Goal: Browse casually: Explore the website without a specific task or goal

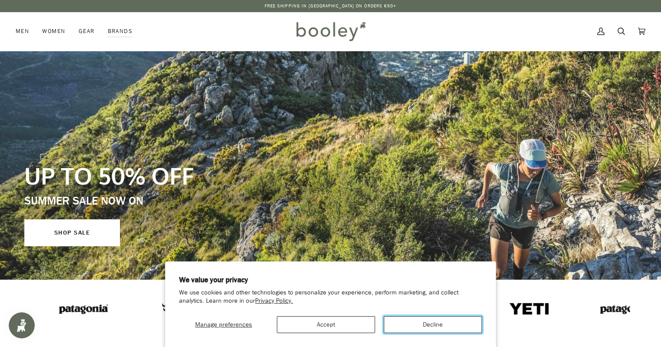
click at [419, 323] on button "Decline" at bounding box center [433, 324] width 98 height 17
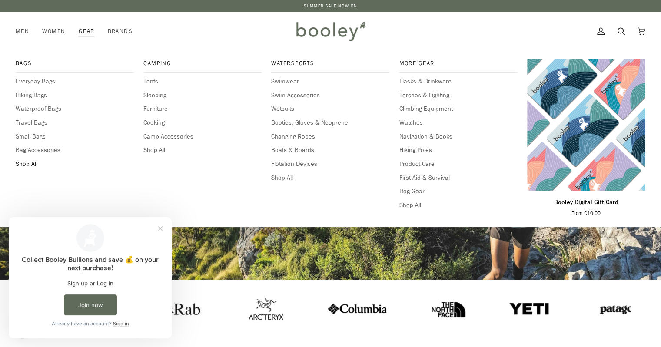
click at [25, 164] on span "Shop All" at bounding box center [75, 164] width 118 height 10
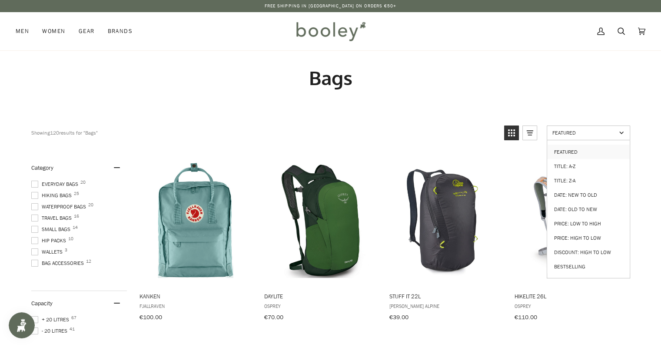
click at [609, 134] on span "Featured" at bounding box center [584, 132] width 64 height 7
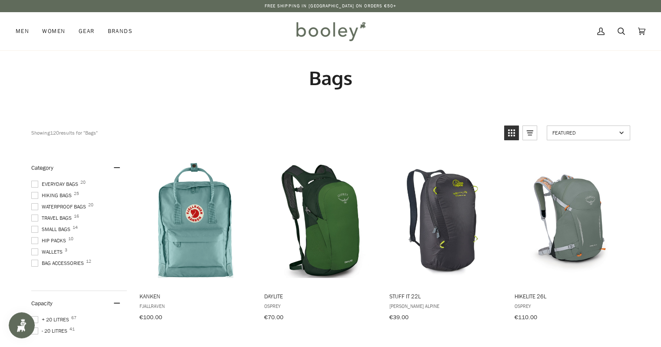
click at [617, 132] on link "Featured" at bounding box center [588, 133] width 83 height 15
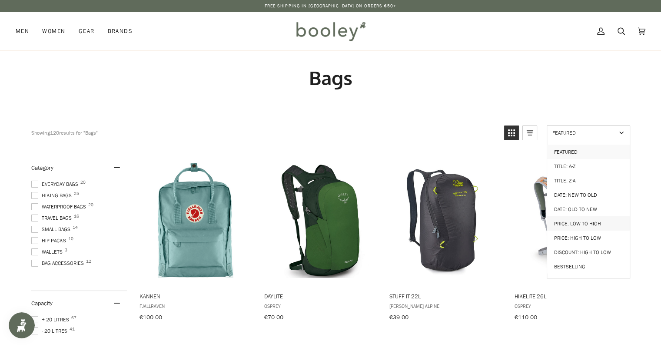
click at [592, 216] on link "Price: Low to High" at bounding box center [588, 223] width 83 height 14
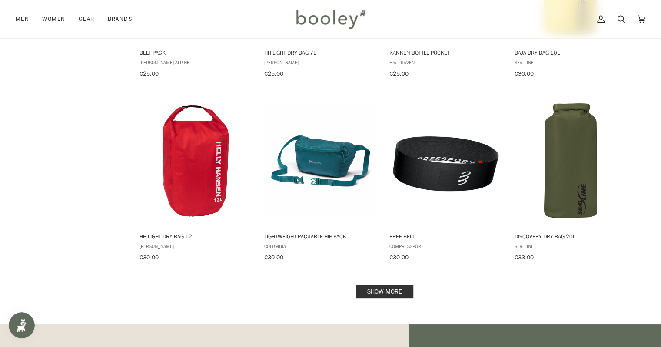
scroll to position [795, 0]
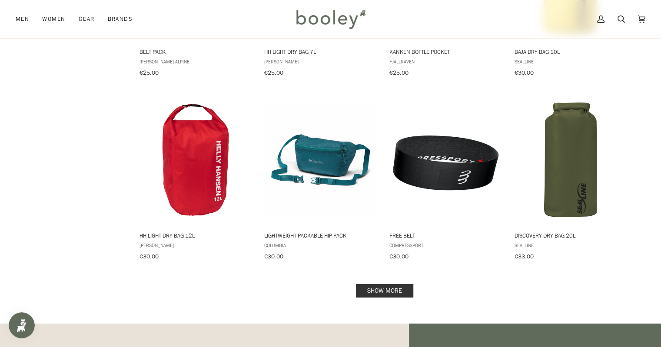
click at [388, 284] on link "Show more" at bounding box center [384, 290] width 57 height 13
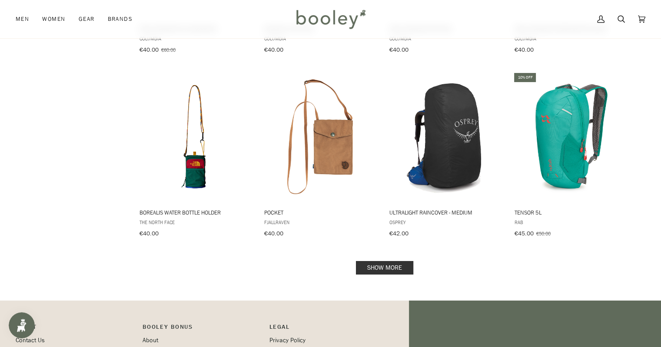
scroll to position [1737, 0]
click at [389, 261] on link "Show more" at bounding box center [384, 267] width 57 height 13
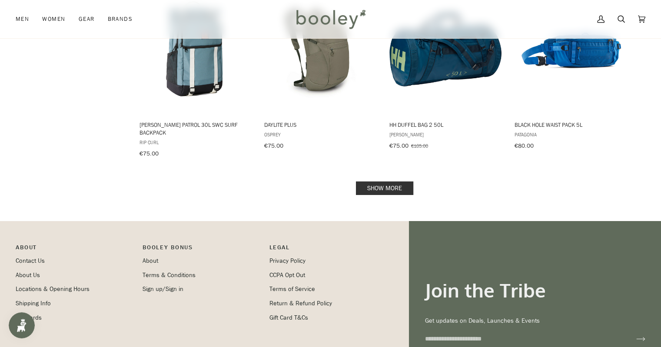
scroll to position [2750, 0]
click at [409, 182] on link "Show more" at bounding box center [384, 188] width 57 height 13
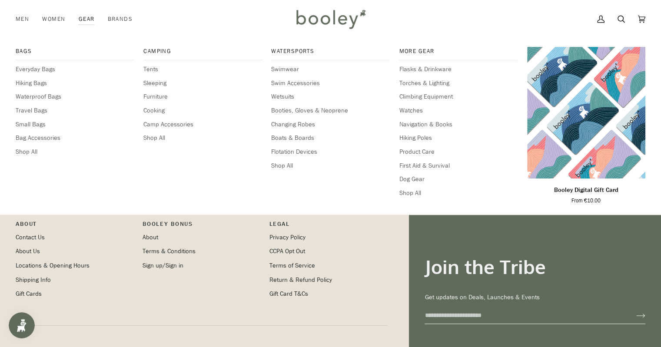
scroll to position [3692, 0]
click at [161, 123] on span "Camp Accessories" at bounding box center [202, 125] width 118 height 10
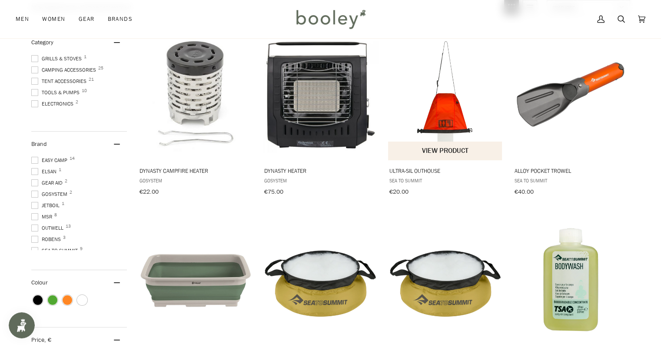
scroll to position [144, 0]
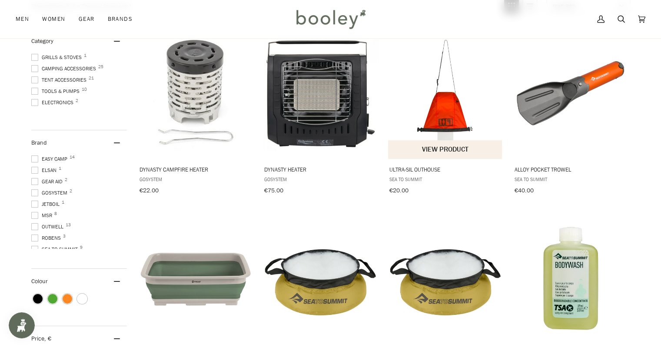
click at [451, 119] on img "Ultra-Sil Outhouse" at bounding box center [445, 94] width 115 height 115
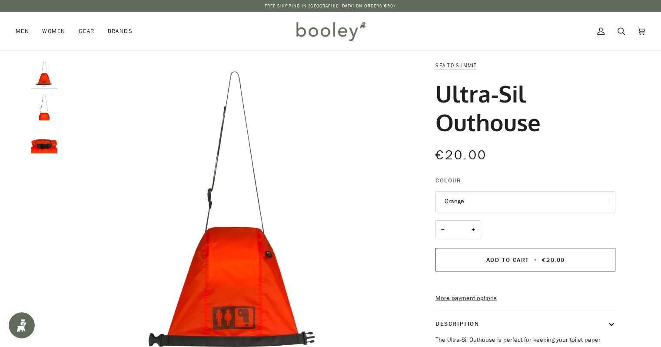
click at [43, 110] on img "Sea to Summit Ultra-Sil Outhouse - Booley Galway" at bounding box center [44, 107] width 26 height 26
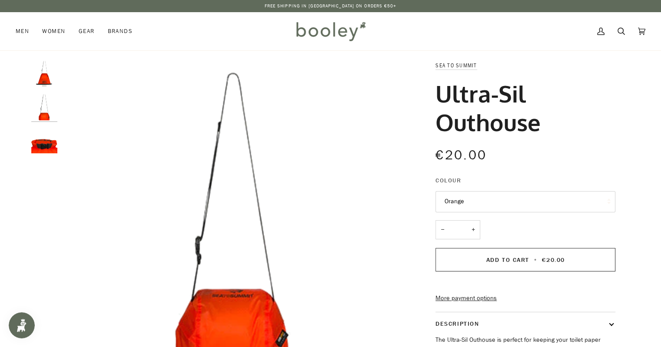
click at [42, 146] on img "Sea to Summit Ultra-Sil Outhouse - Booley Galway" at bounding box center [44, 140] width 26 height 26
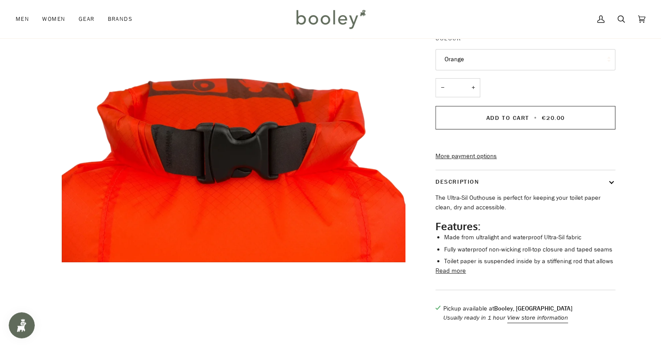
scroll to position [143, 0]
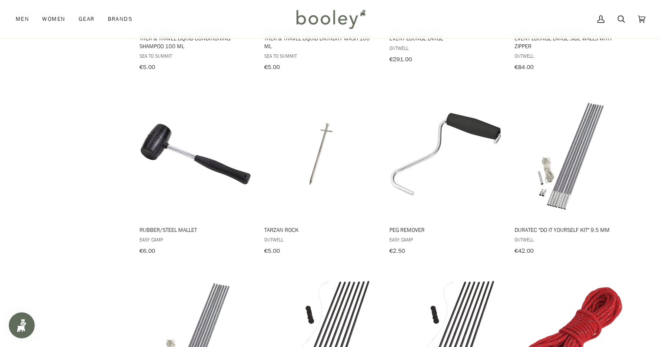
scroll to position [643, 0]
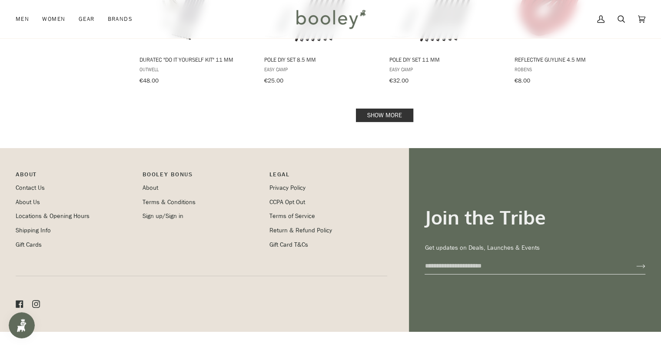
click at [397, 109] on link "Show more" at bounding box center [384, 115] width 57 height 13
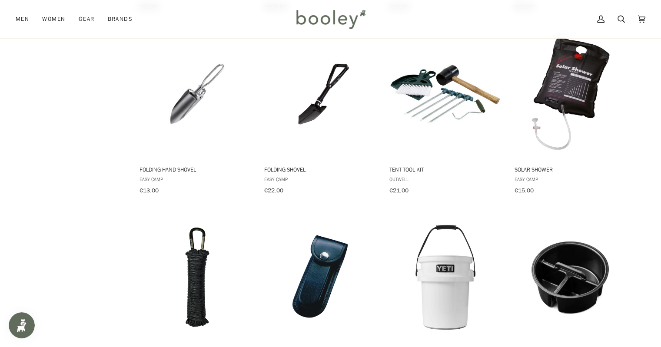
scroll to position [1438, 0]
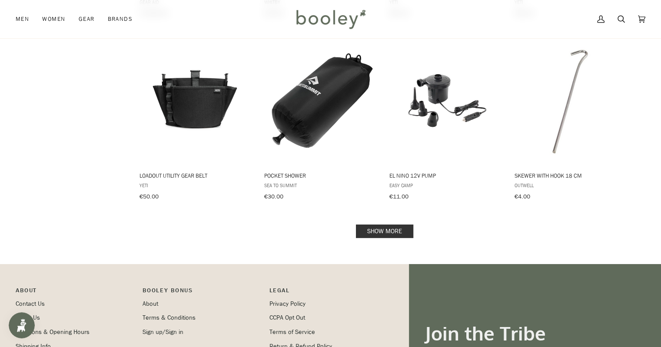
click at [399, 225] on link "Show more" at bounding box center [384, 231] width 57 height 13
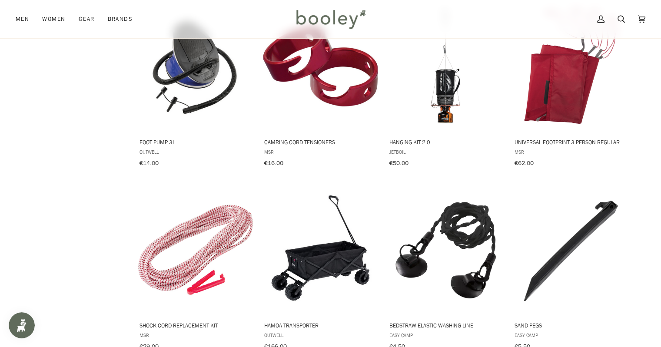
scroll to position [2016, 0]
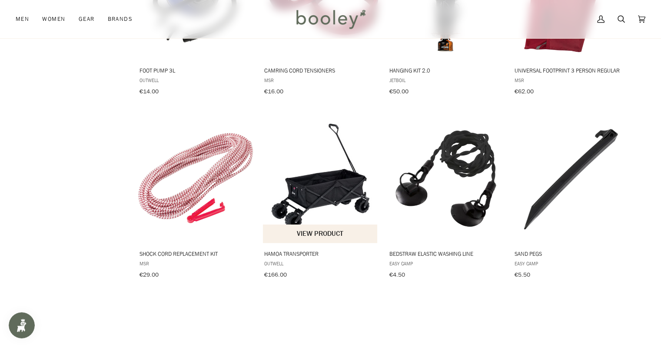
click at [345, 184] on img "Hamoa Transporter" at bounding box center [320, 178] width 115 height 115
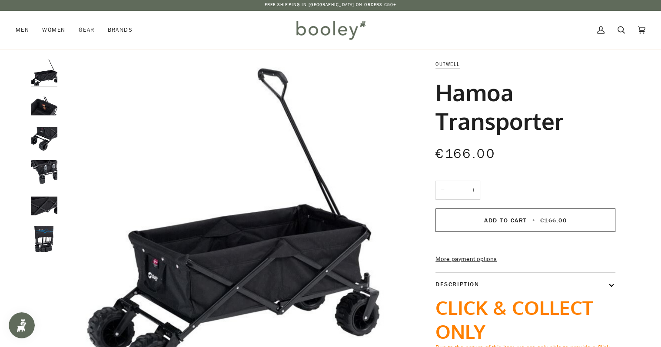
scroll to position [0, 0]
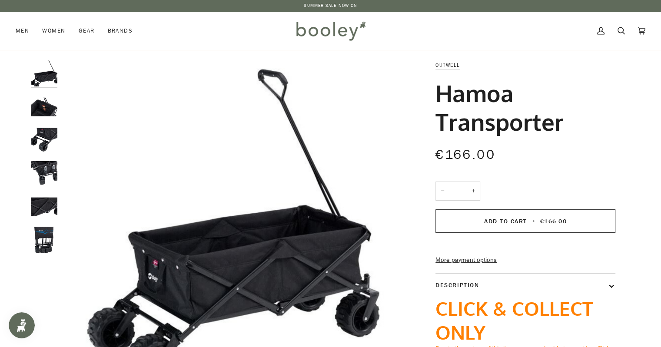
click at [49, 102] on img "Outwell Hamoa Transporter - Booley Galway" at bounding box center [44, 107] width 26 height 26
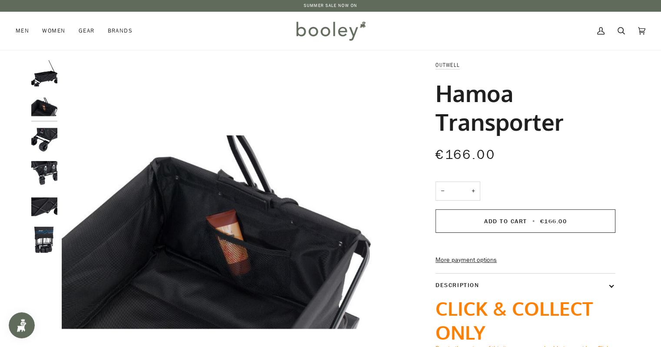
click at [45, 135] on img "Outwell Hamoa Transporter - Booley Galway" at bounding box center [44, 140] width 26 height 26
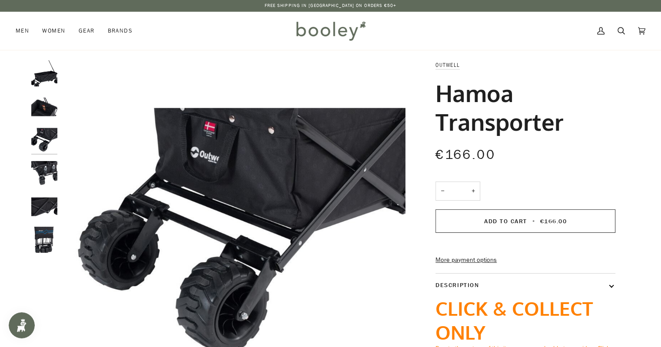
click at [42, 169] on img "Outwell Hamoa Transporter - Booley Galway" at bounding box center [44, 173] width 26 height 26
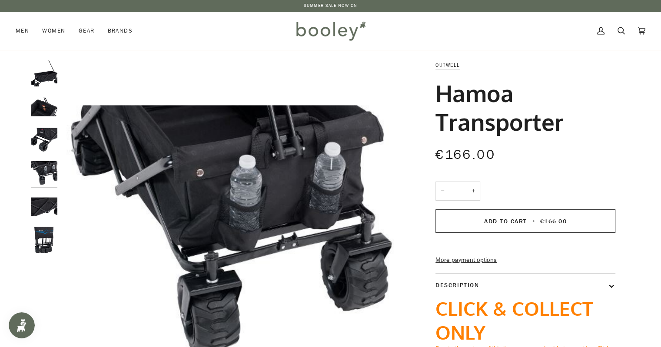
click at [45, 209] on img "Outwell Hamoa Transporter - Booley Galway" at bounding box center [44, 207] width 26 height 26
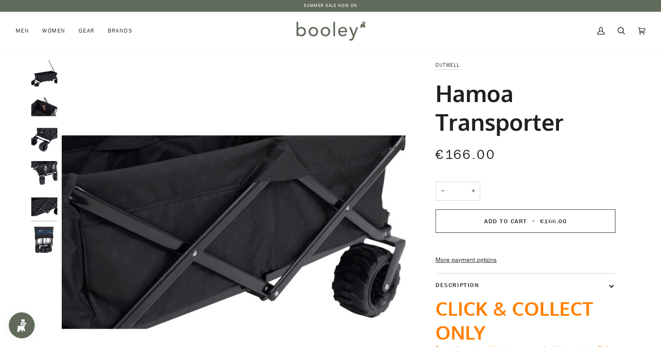
click at [47, 238] on img "Outwell Hamoa Transporter - Booley Galway" at bounding box center [44, 240] width 26 height 26
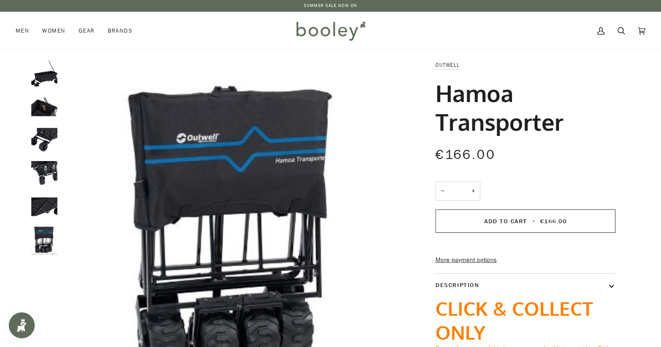
click at [40, 202] on img "Outwell Hamoa Transporter - Booley Galway" at bounding box center [44, 207] width 26 height 26
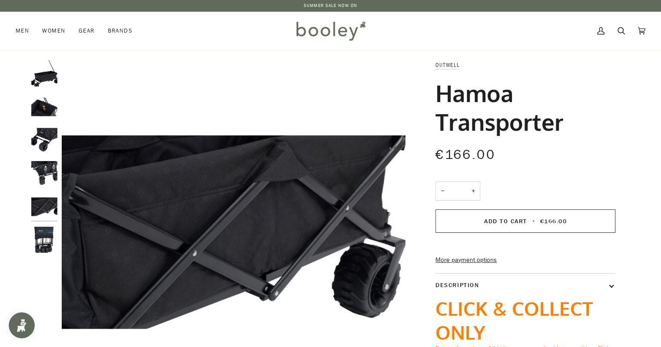
click at [42, 167] on img "Outwell Hamoa Transporter - Booley Galway" at bounding box center [44, 173] width 26 height 26
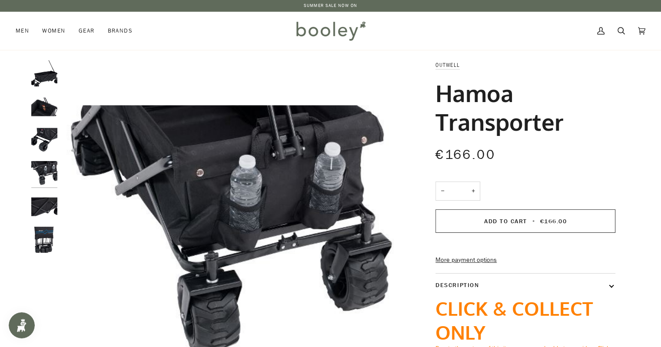
scroll to position [0, 0]
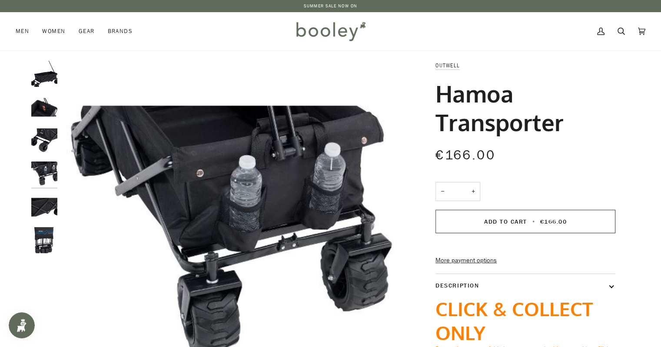
click at [44, 172] on img "Outwell Hamoa Transporter - Booley Galway" at bounding box center [44, 174] width 26 height 26
click at [45, 143] on img "Outwell Hamoa Transporter - Booley Galway" at bounding box center [44, 140] width 26 height 26
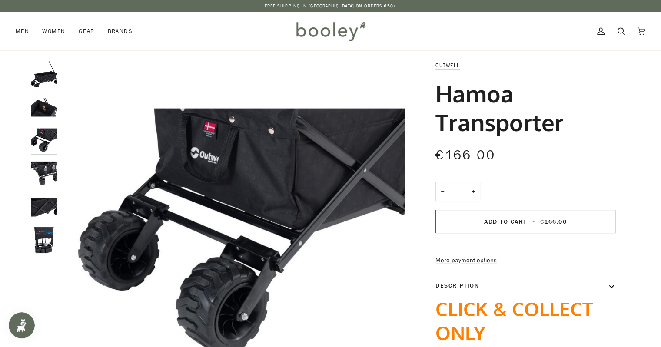
click at [40, 237] on img "Outwell Hamoa Transporter - Booley Galway" at bounding box center [44, 240] width 26 height 26
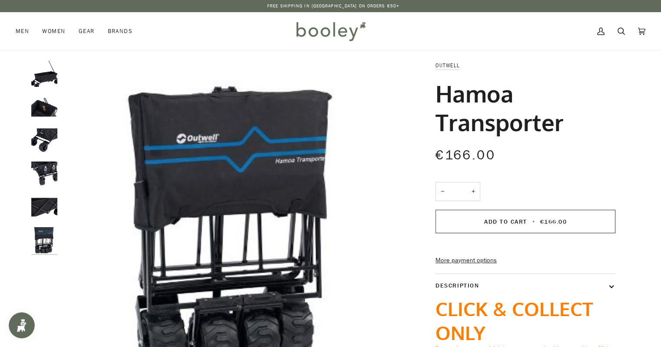
click at [42, 81] on img "Outwell Hamoa Transporter - Booley Galway" at bounding box center [44, 74] width 26 height 26
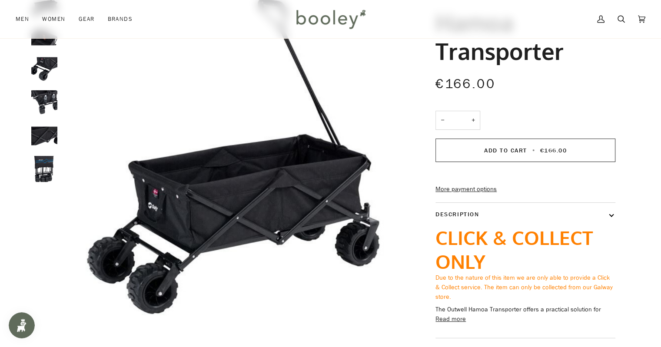
scroll to position [72, 0]
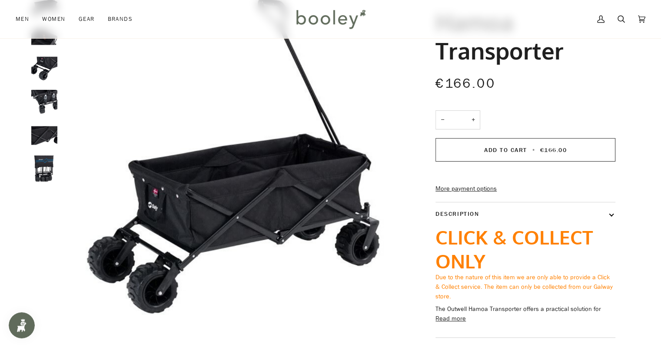
click at [46, 169] on img "Outwell Hamoa Transporter - Booley Galway" at bounding box center [44, 169] width 26 height 26
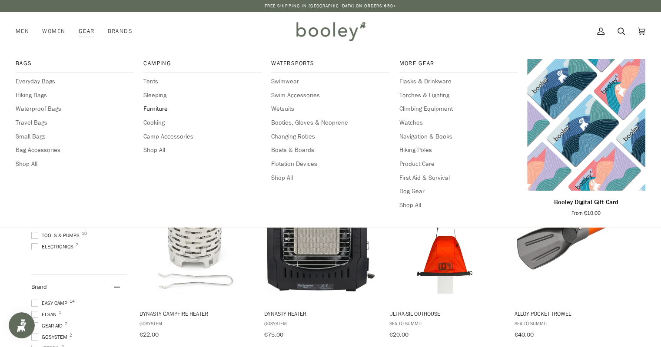
click at [160, 110] on span "Furniture" at bounding box center [202, 109] width 118 height 10
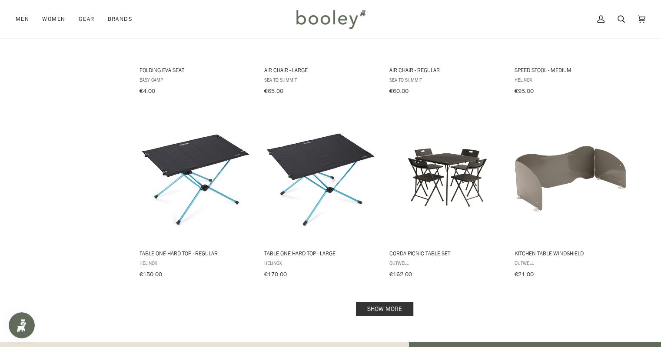
scroll to position [795, 0]
click at [400, 302] on link "Show more" at bounding box center [384, 308] width 57 height 13
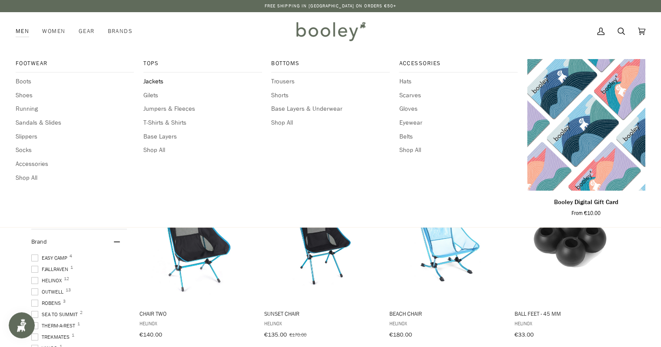
click at [152, 83] on span "Jackets" at bounding box center [202, 82] width 118 height 10
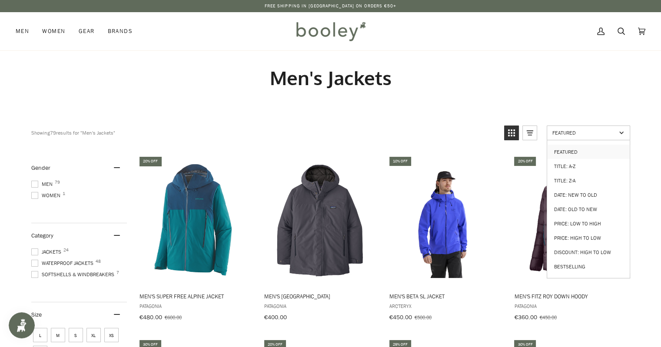
click at [608, 130] on span "Featured" at bounding box center [584, 132] width 64 height 7
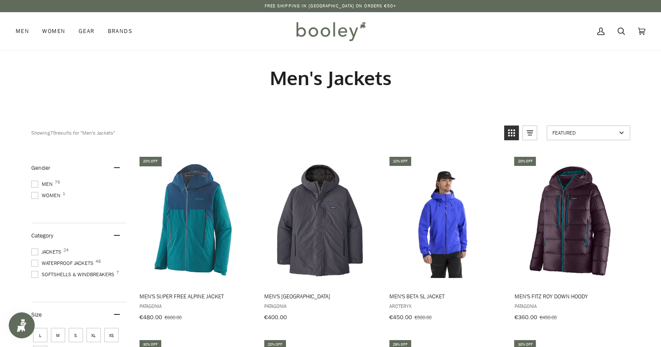
click at [614, 130] on span "Featured" at bounding box center [584, 132] width 64 height 7
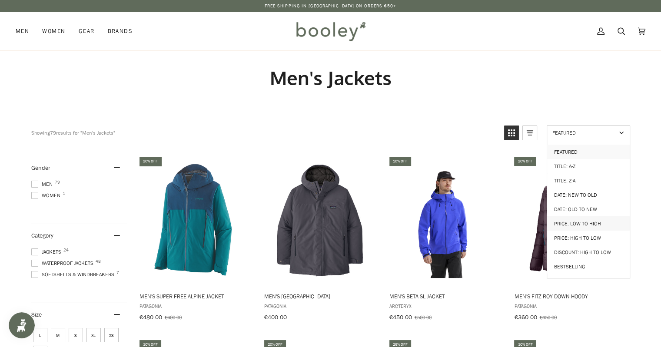
click at [593, 217] on link "Price: Low to High" at bounding box center [588, 223] width 83 height 14
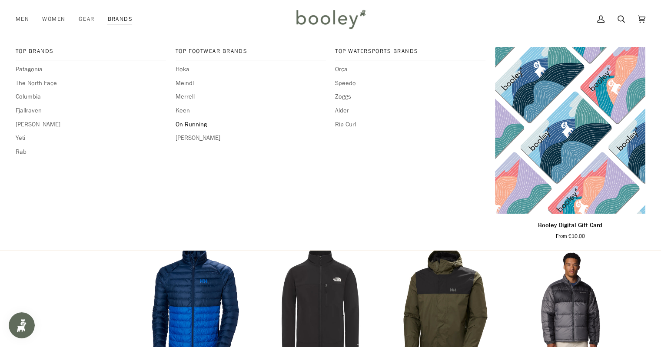
scroll to position [651, 0]
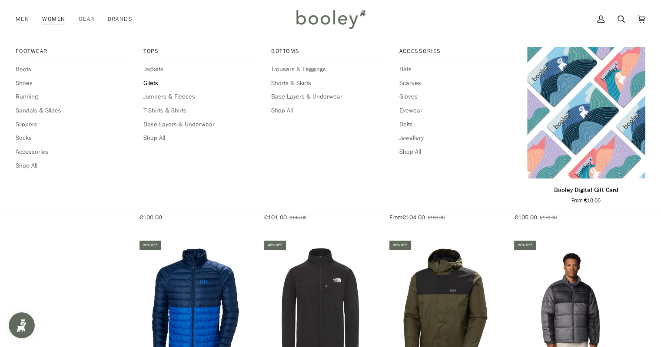
click at [155, 83] on span "Gilets" at bounding box center [202, 84] width 118 height 10
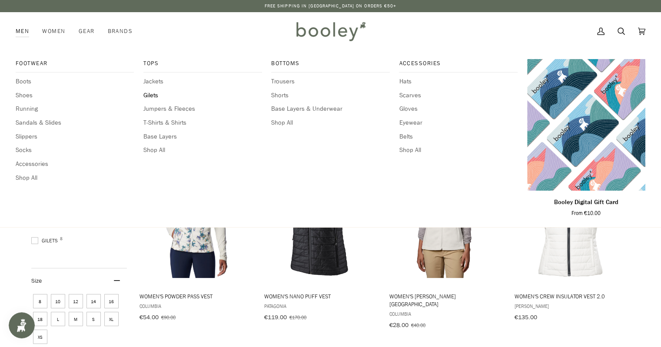
click at [153, 97] on span "Gilets" at bounding box center [202, 96] width 118 height 10
